Goal: Task Accomplishment & Management: Use online tool/utility

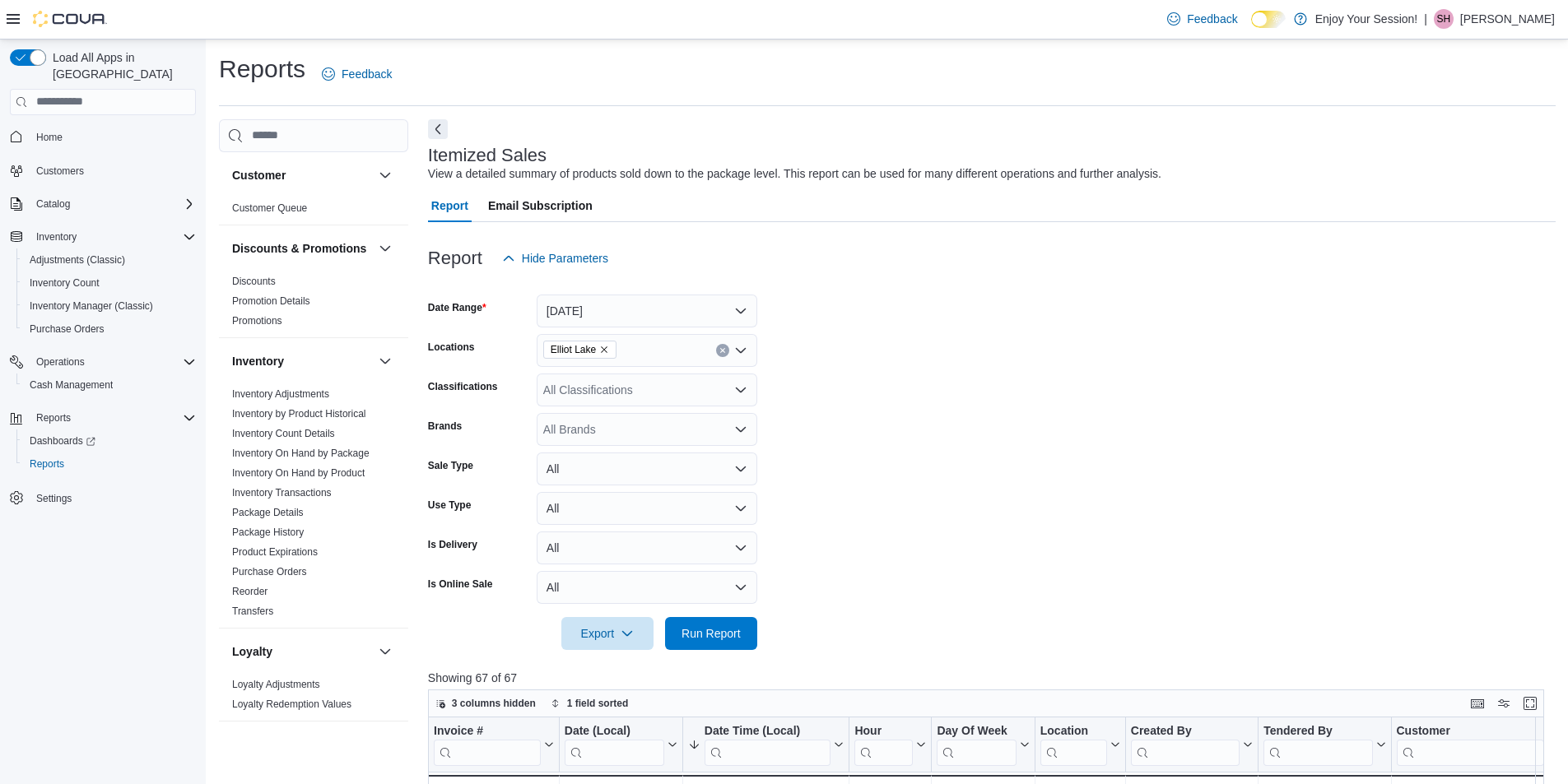
scroll to position [329, 0]
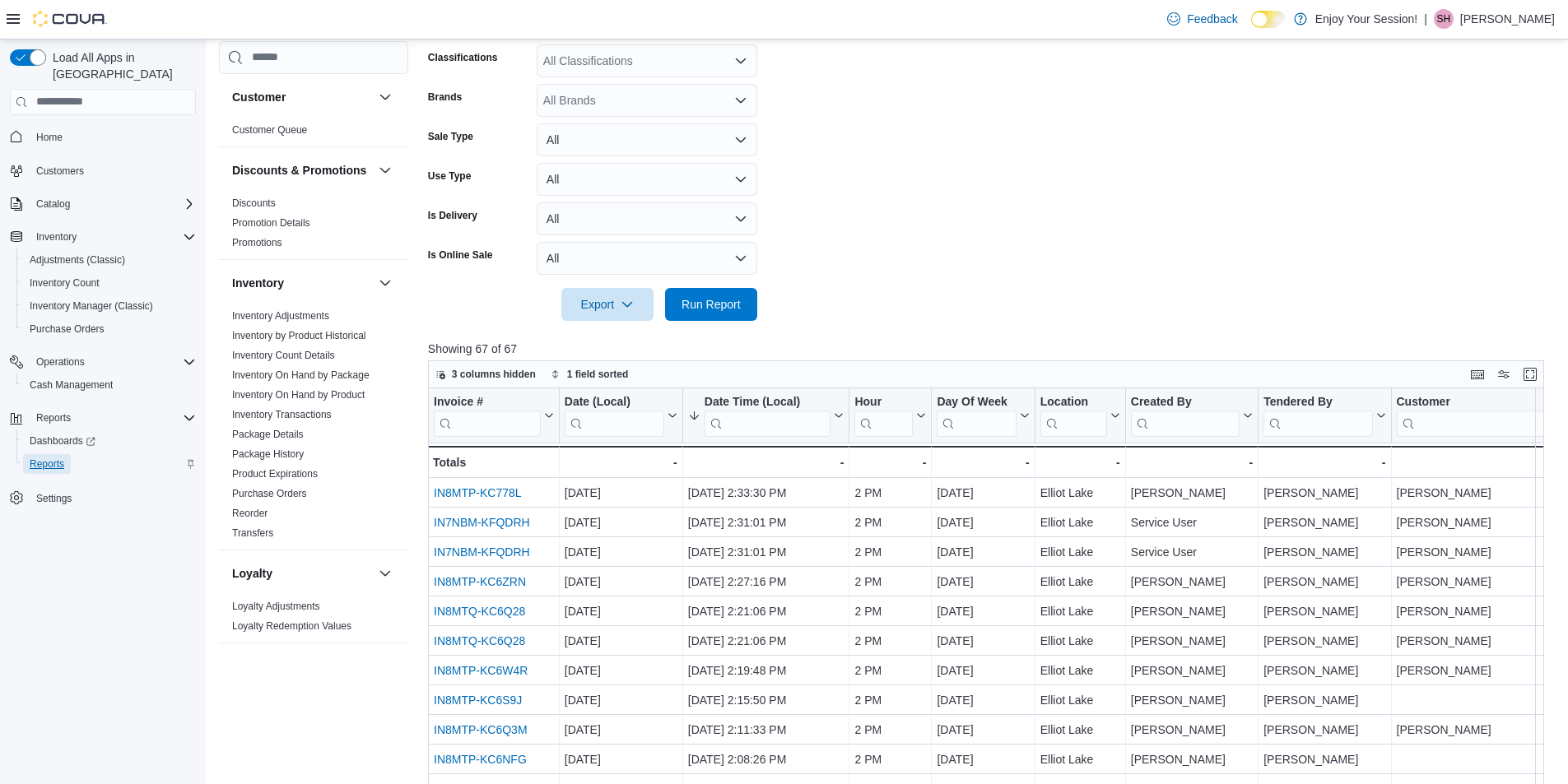
click at [62, 457] on span "Reports" at bounding box center [47, 463] width 35 height 13
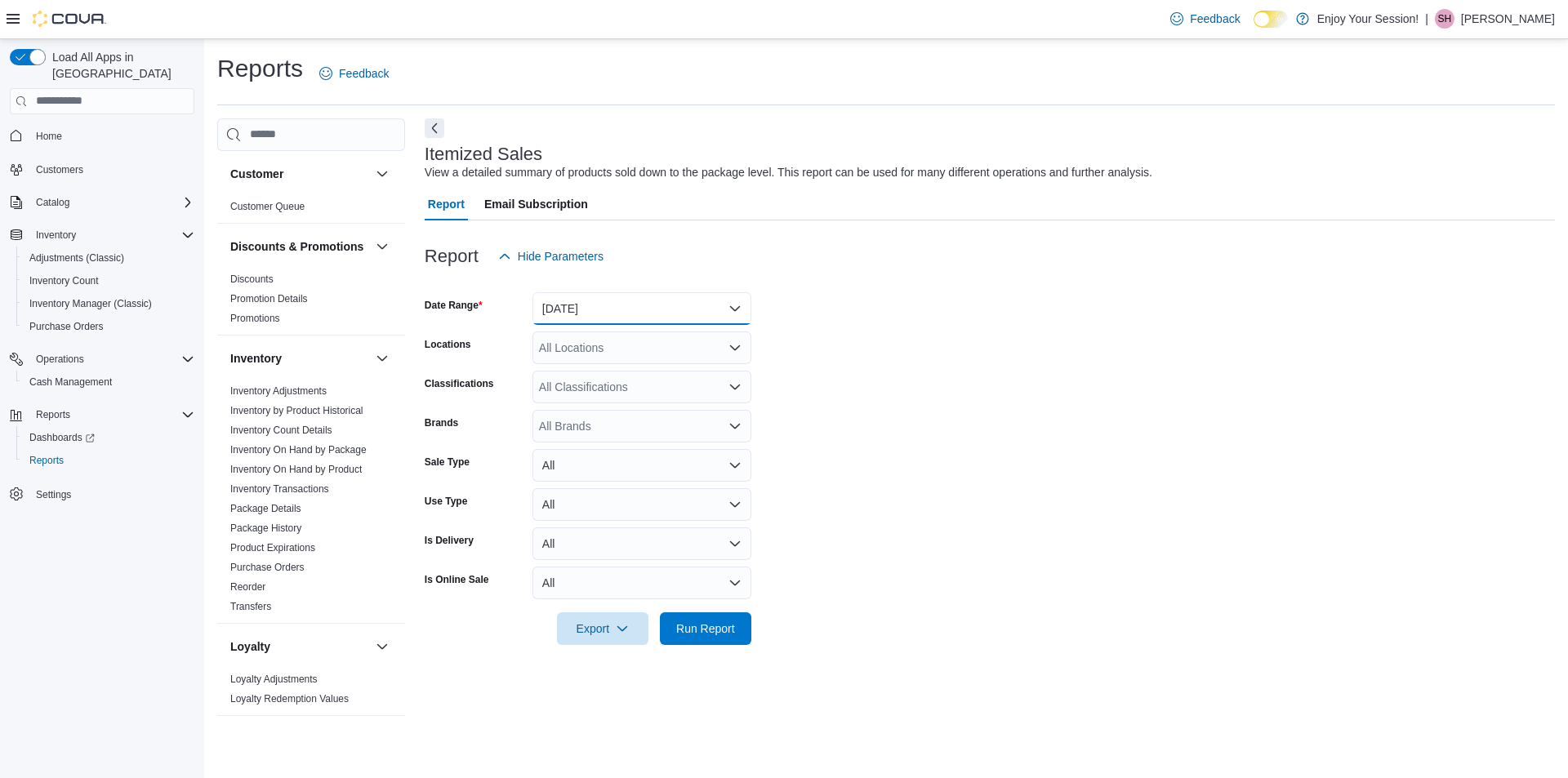
click at [728, 305] on button "[DATE]" at bounding box center [641, 308] width 218 height 32
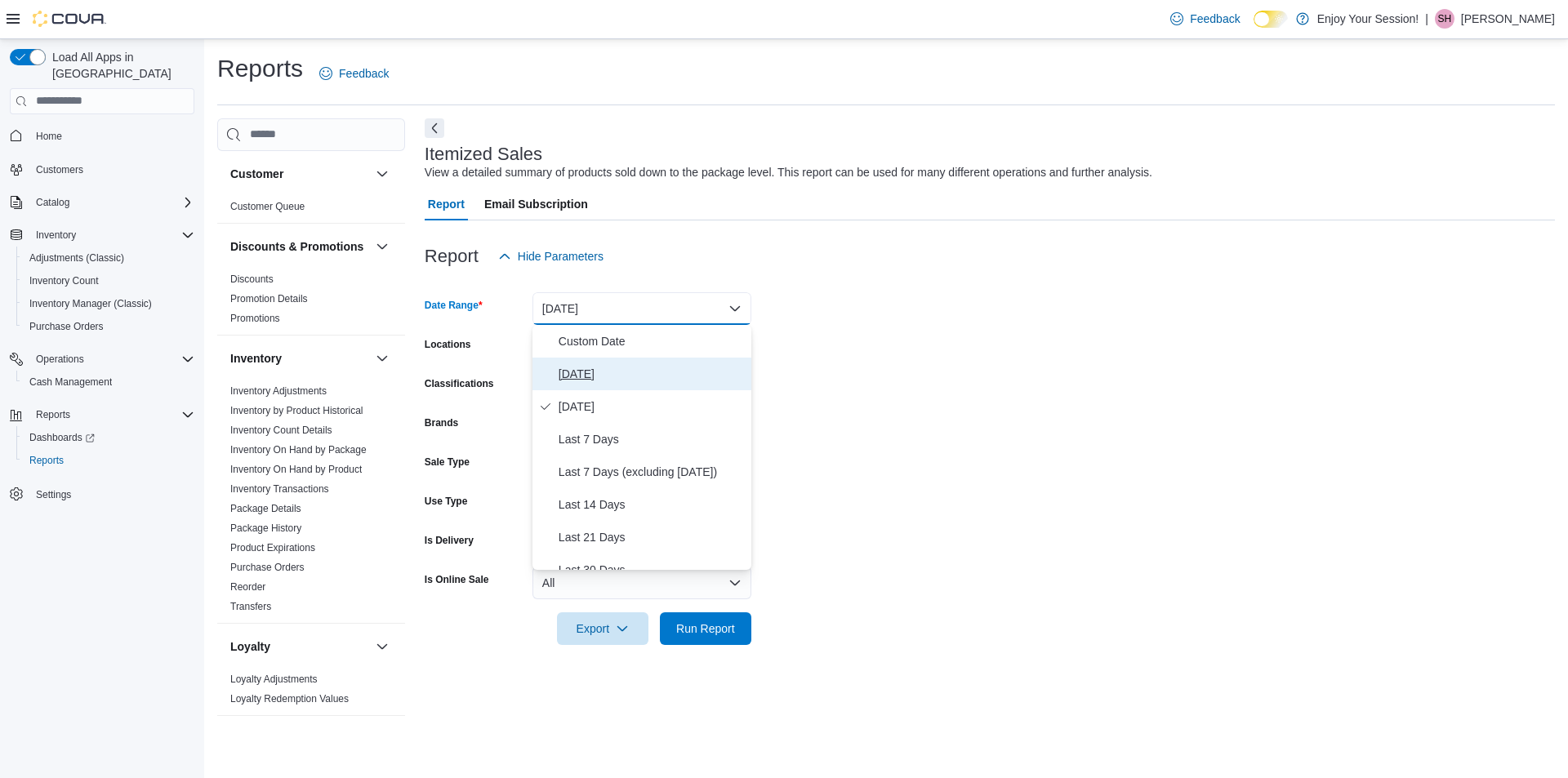
click at [566, 373] on span "[DATE]" at bounding box center [651, 374] width 186 height 20
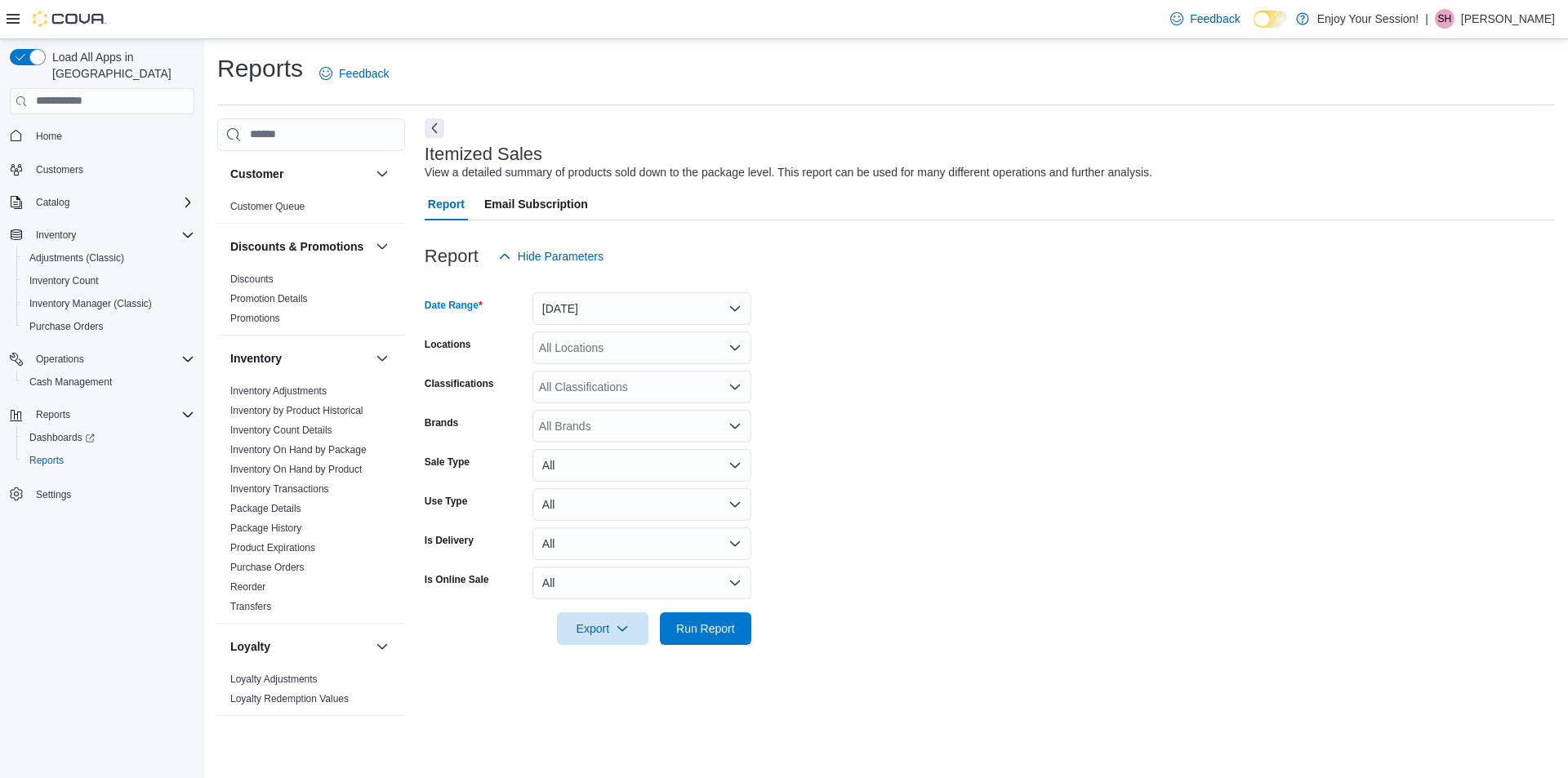
click at [734, 344] on icon "Open list of options" at bounding box center [734, 347] width 13 height 13
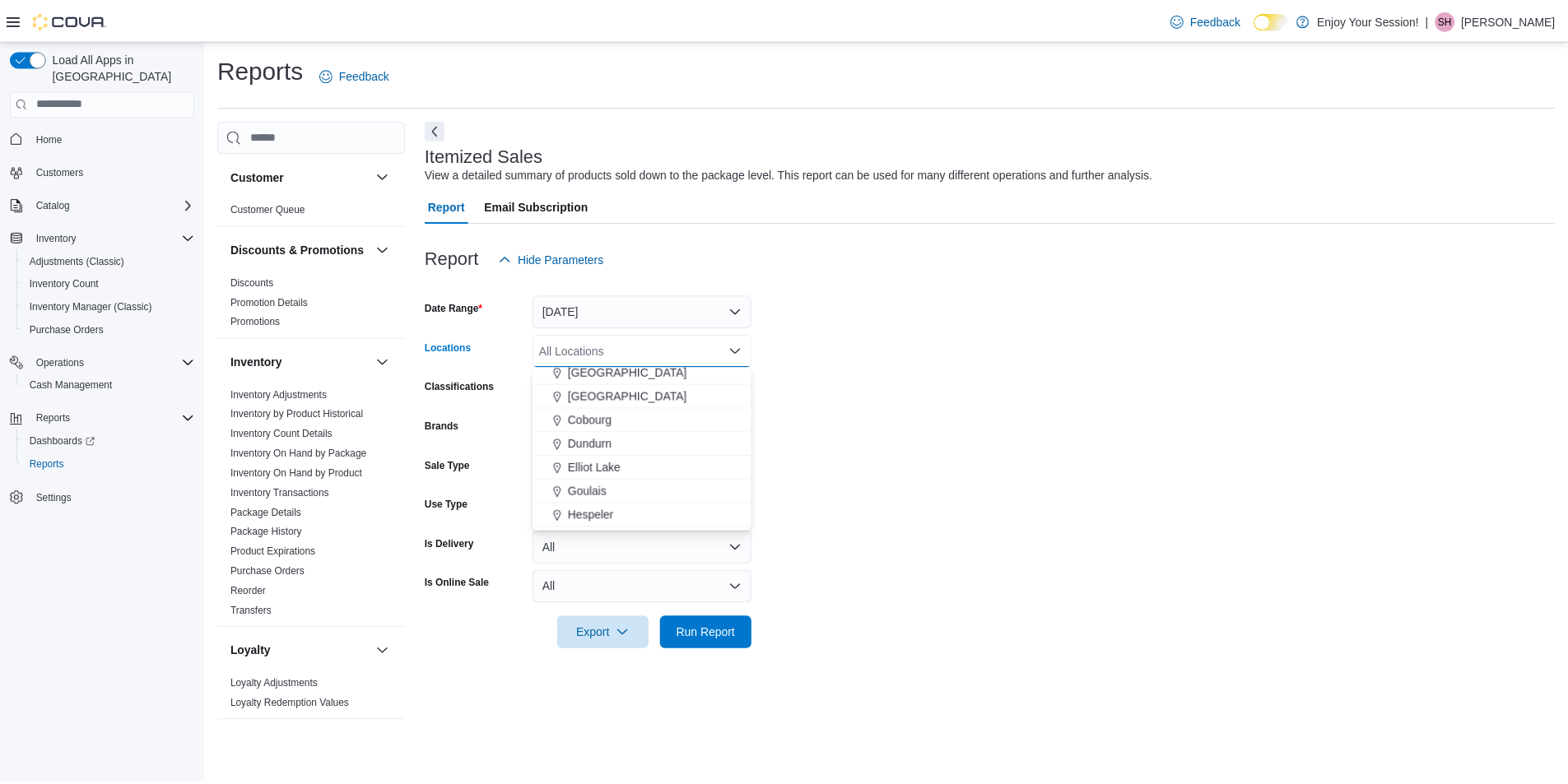
scroll to position [165, 0]
click at [596, 429] on span "Elliot Lake" at bounding box center [599, 428] width 54 height 17
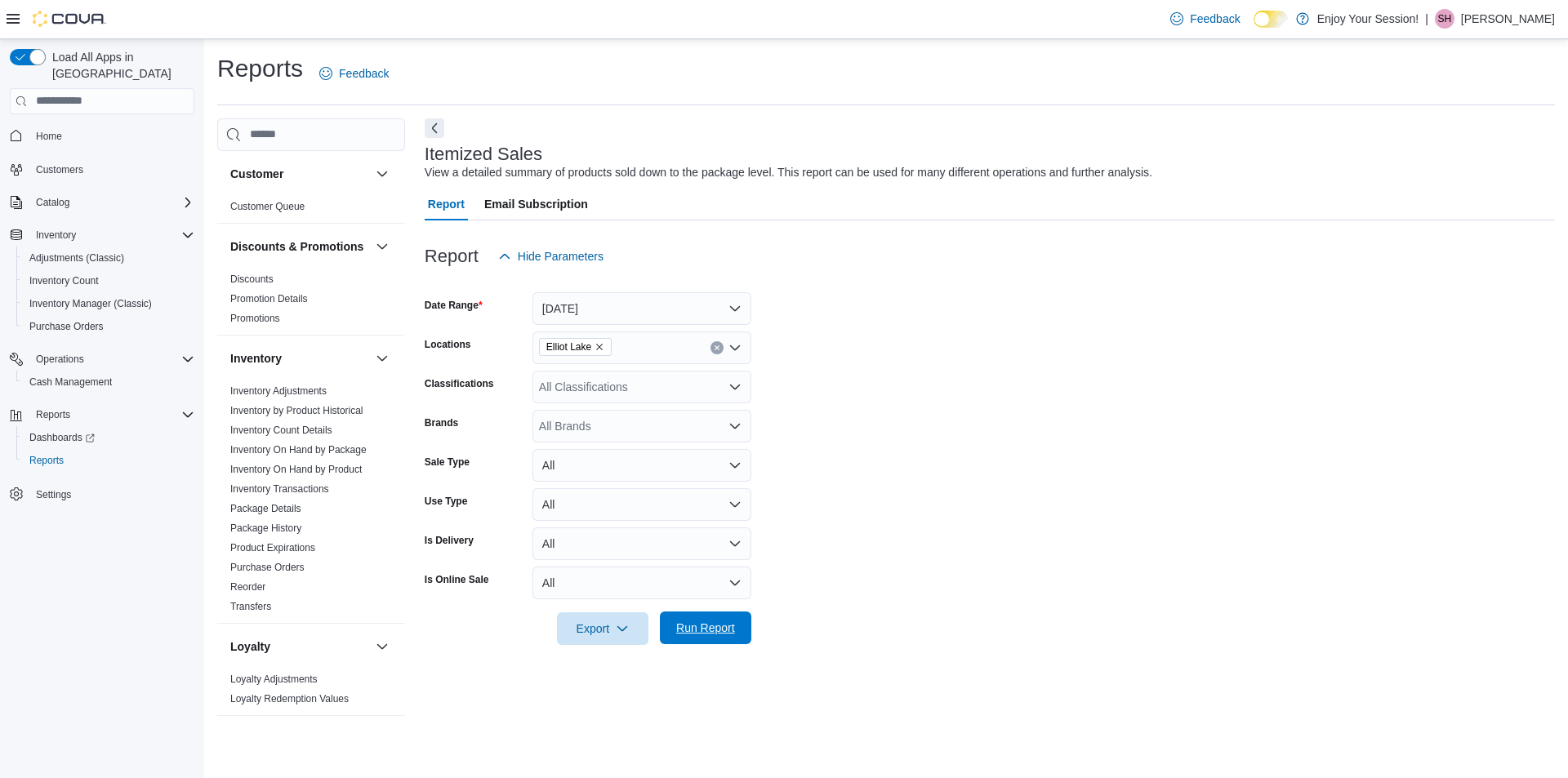
click at [701, 622] on span "Run Report" at bounding box center [705, 628] width 59 height 17
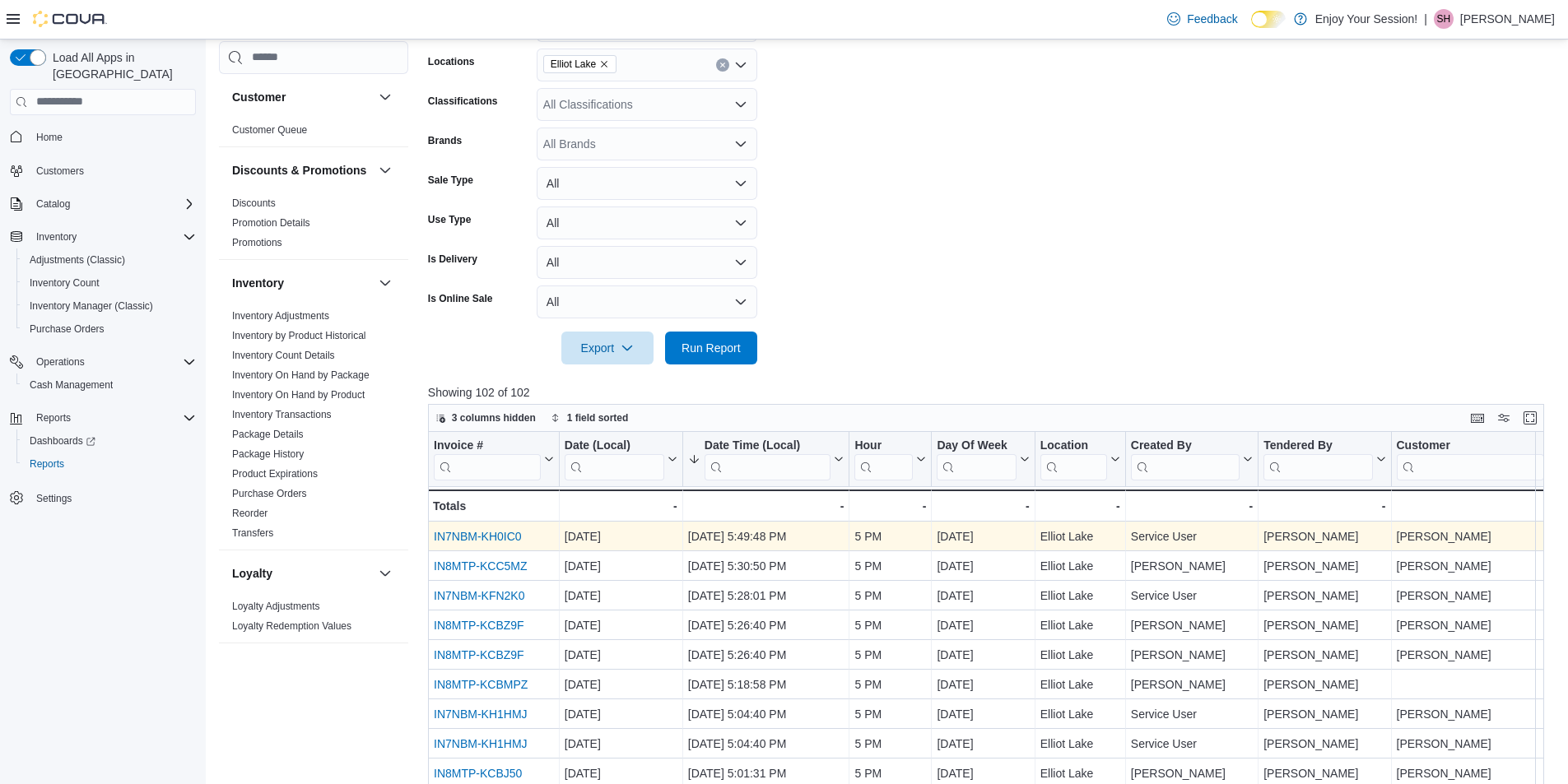
click at [487, 536] on link "IN7NBM-KH0IC0" at bounding box center [477, 536] width 88 height 13
